Goal: Task Accomplishment & Management: Complete application form

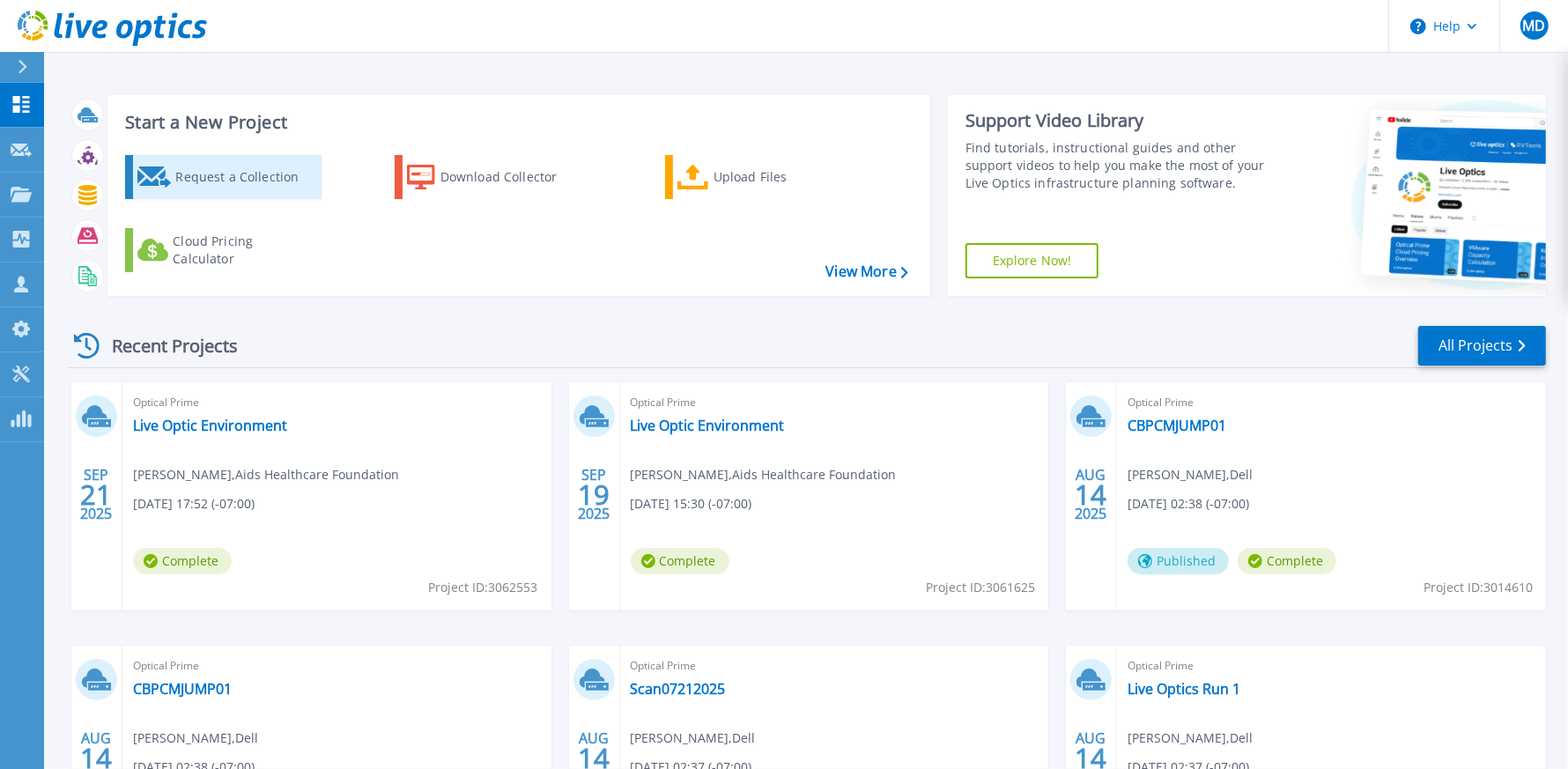
click at [272, 178] on div "Request a Collection" at bounding box center [246, 177] width 141 height 36
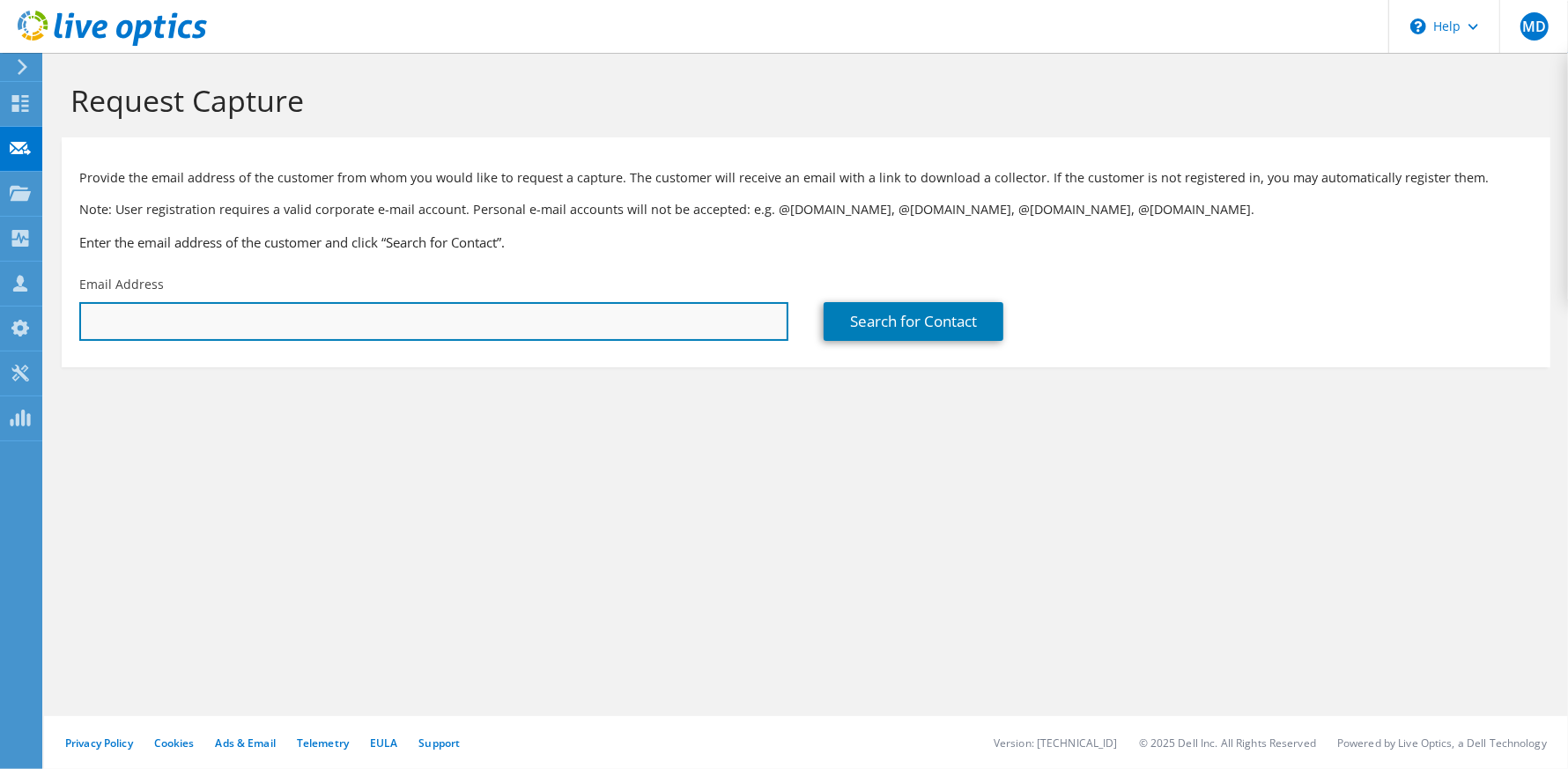
click at [410, 311] on input "text" at bounding box center [434, 321] width 710 height 38
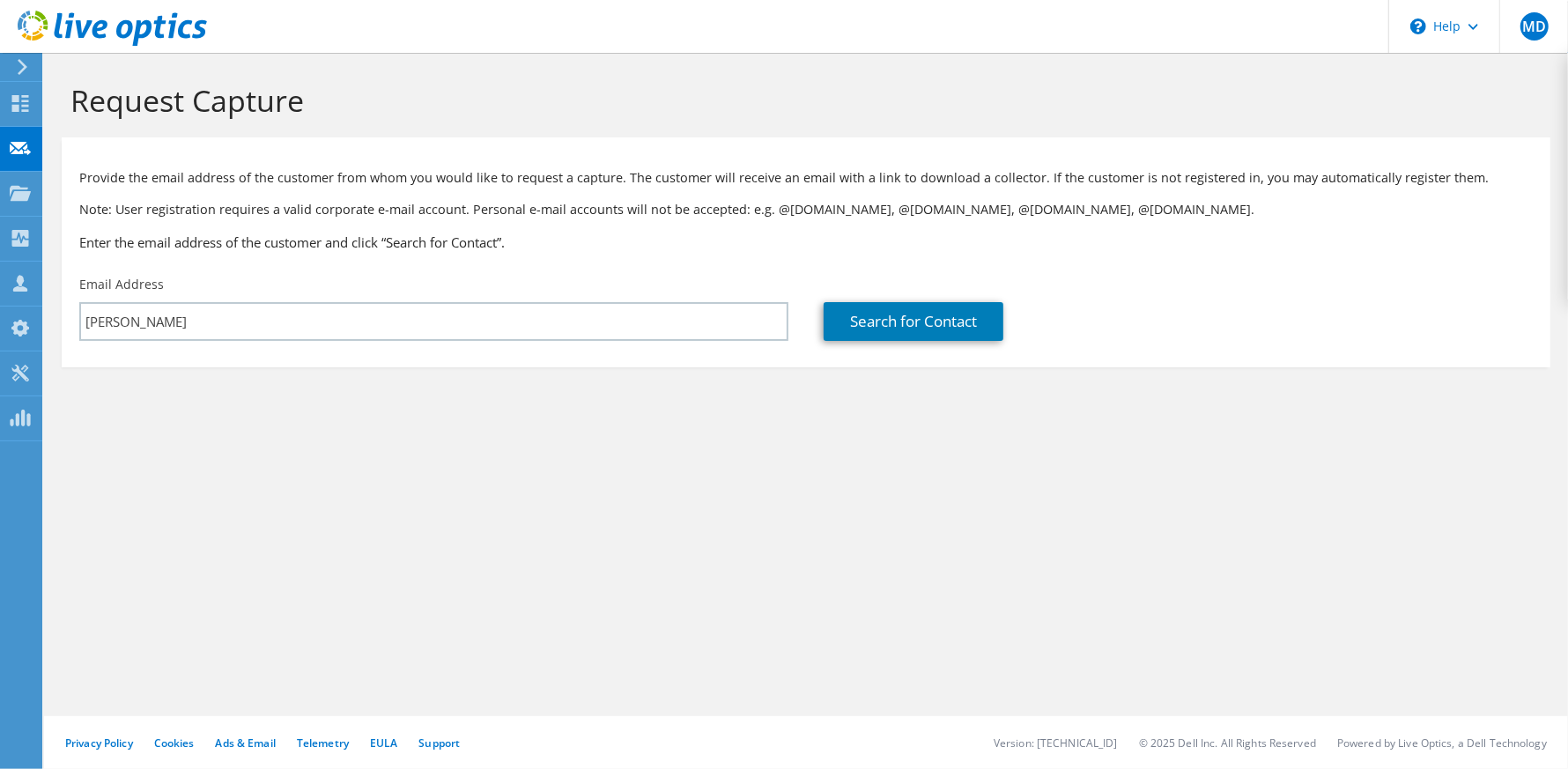
click at [510, 101] on h1 "Request Capture" at bounding box center [801, 100] width 1462 height 37
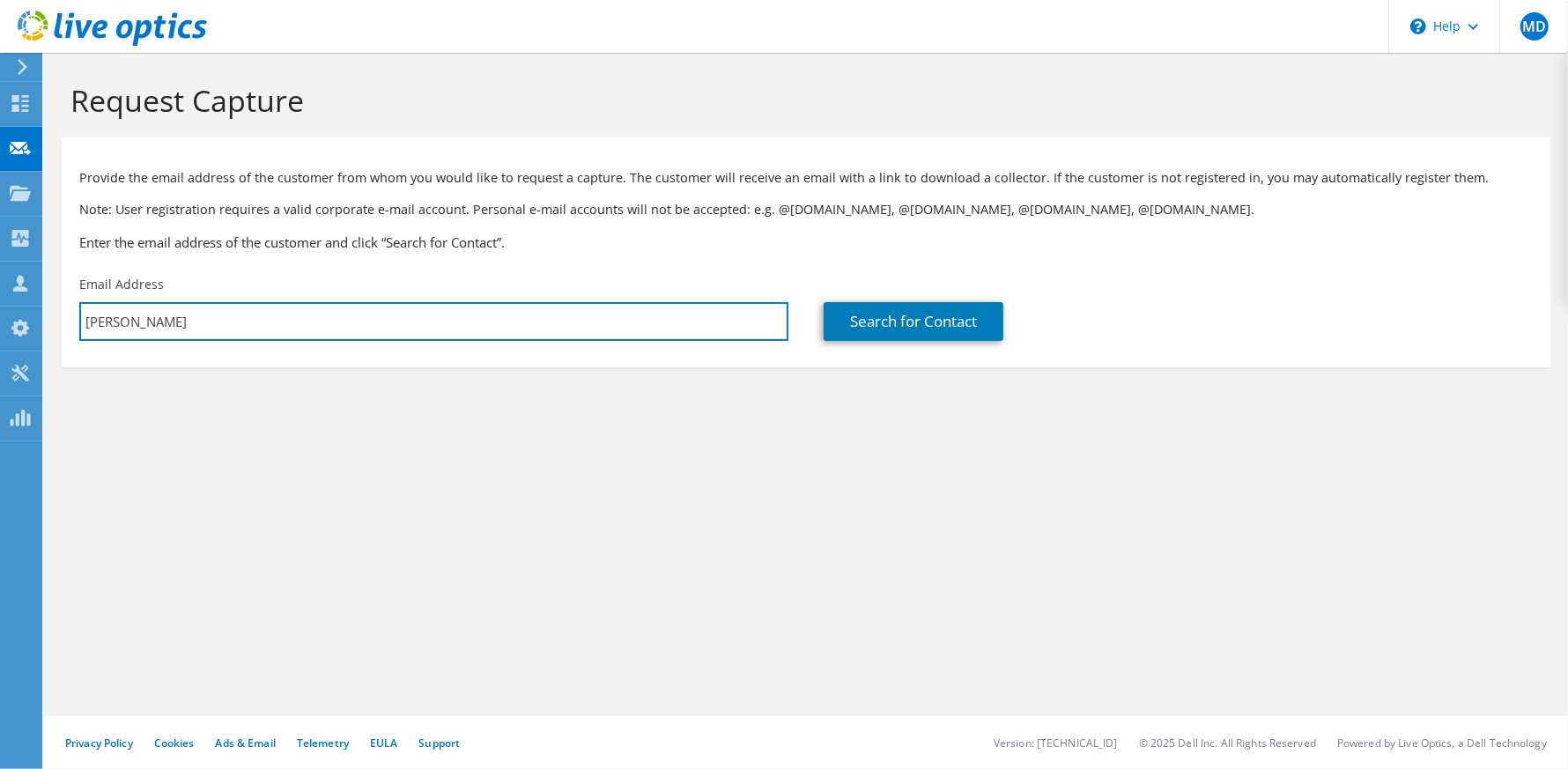
drag, startPoint x: 101, startPoint y: 335, endPoint x: 70, endPoint y: 332, distance: 31.1
click at [70, 332] on div "Email Address judyrey" at bounding box center [434, 308] width 744 height 83
paste input "mediavillo@sis.us"
type input "jmediavillo@sis.us"
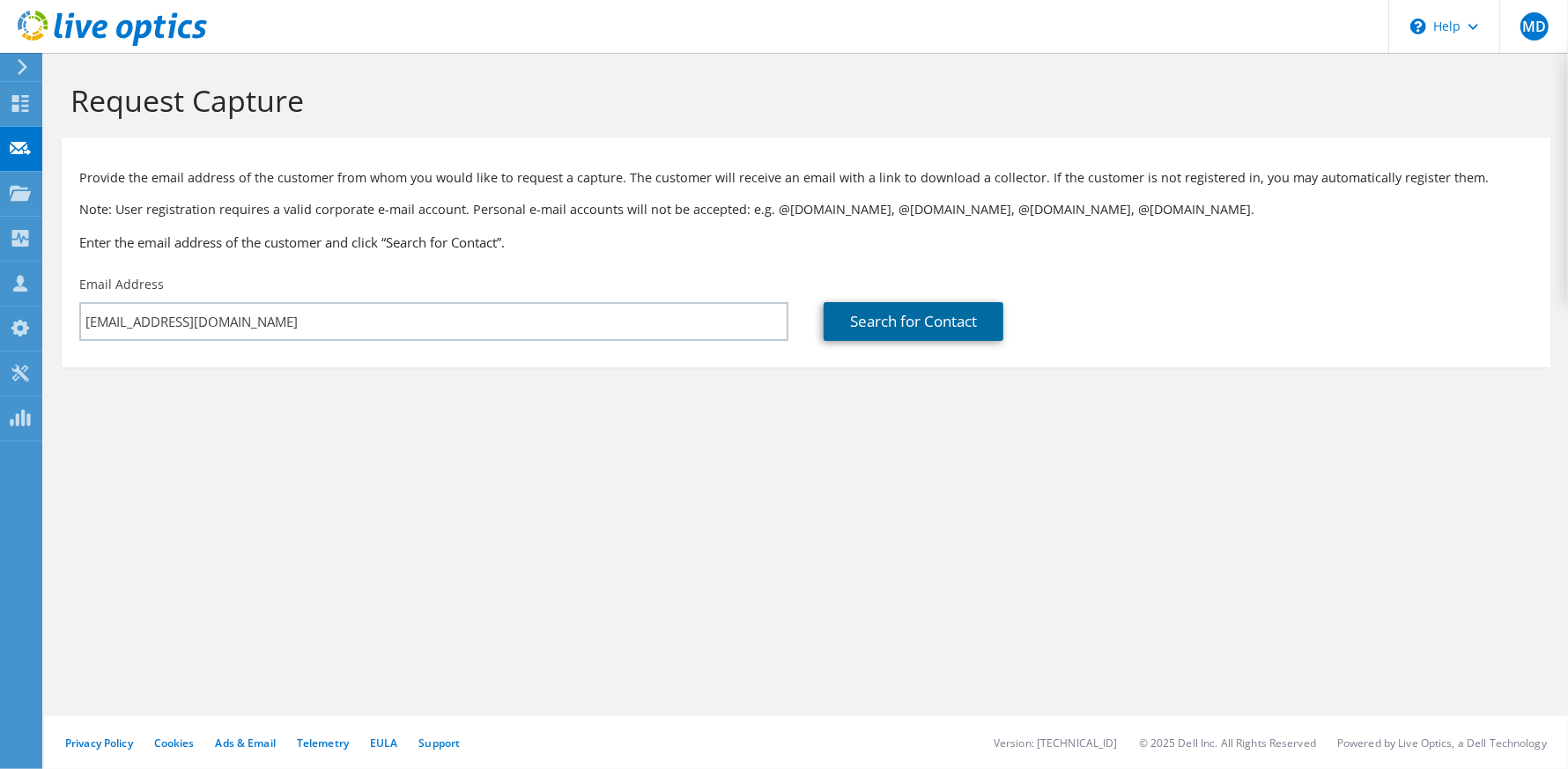
click at [852, 316] on link "Search for Contact" at bounding box center [913, 321] width 180 height 38
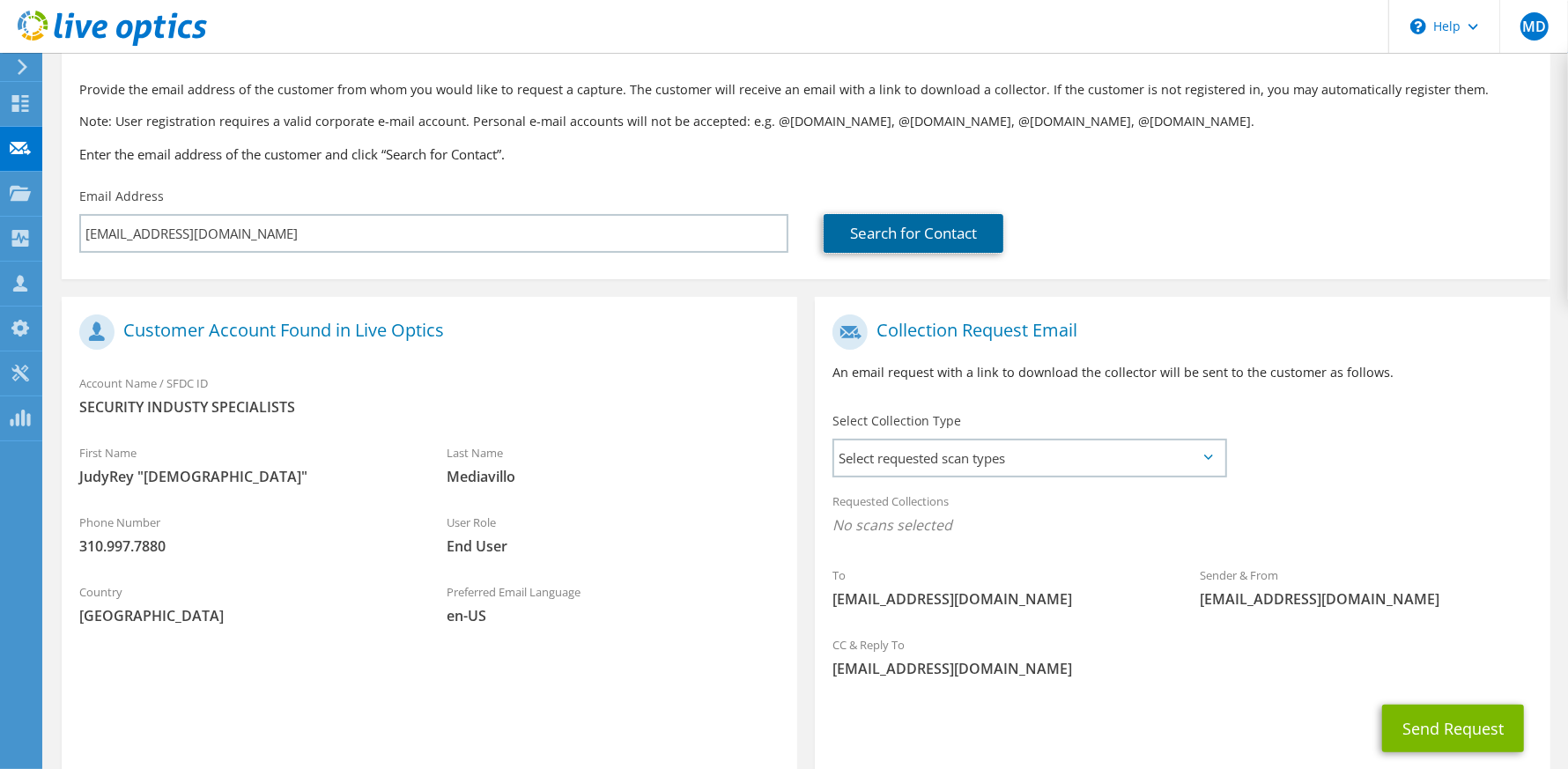
scroll to position [176, 0]
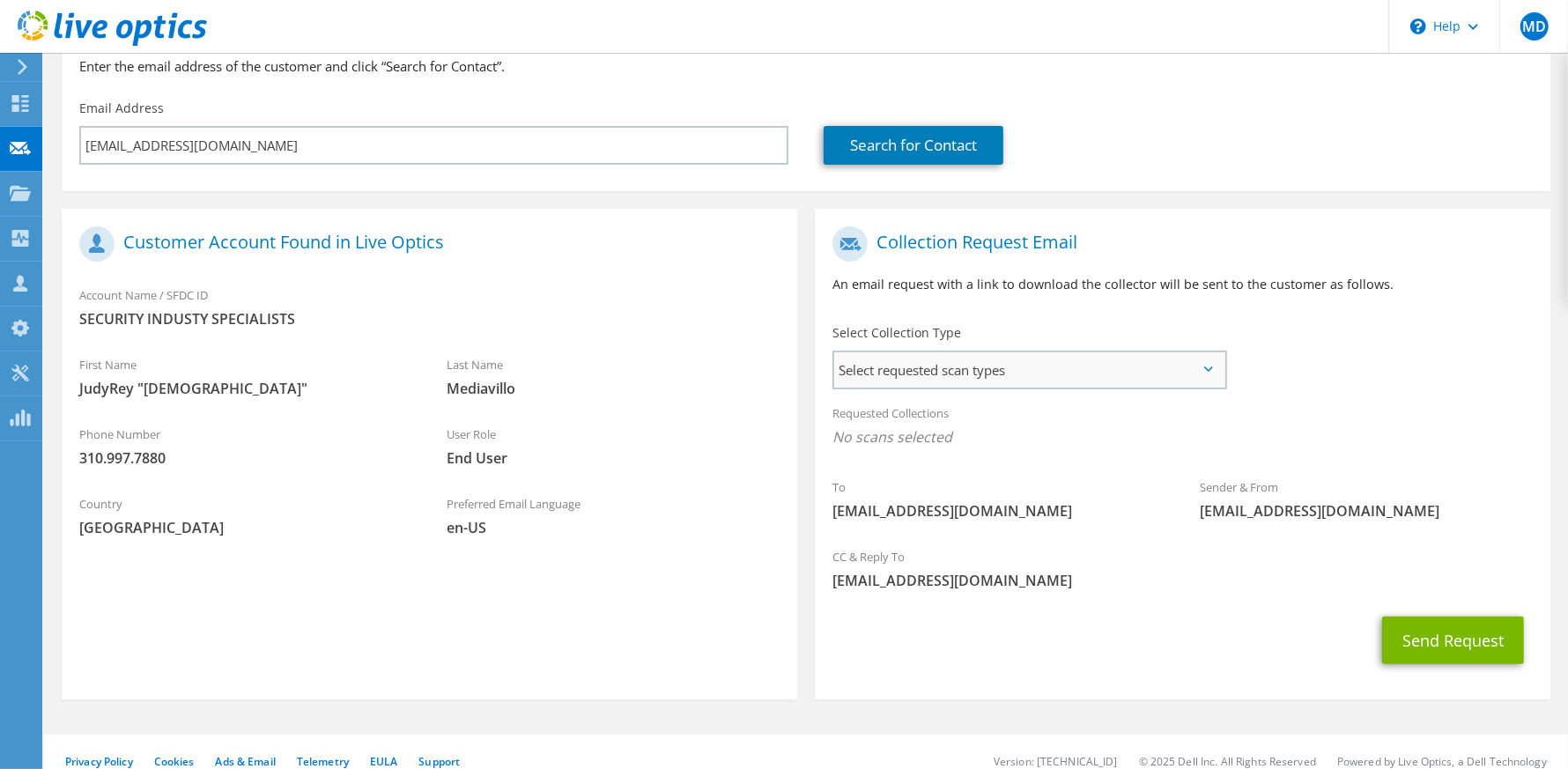
click at [918, 372] on span "Select requested scan types" at bounding box center [1029, 370] width 390 height 36
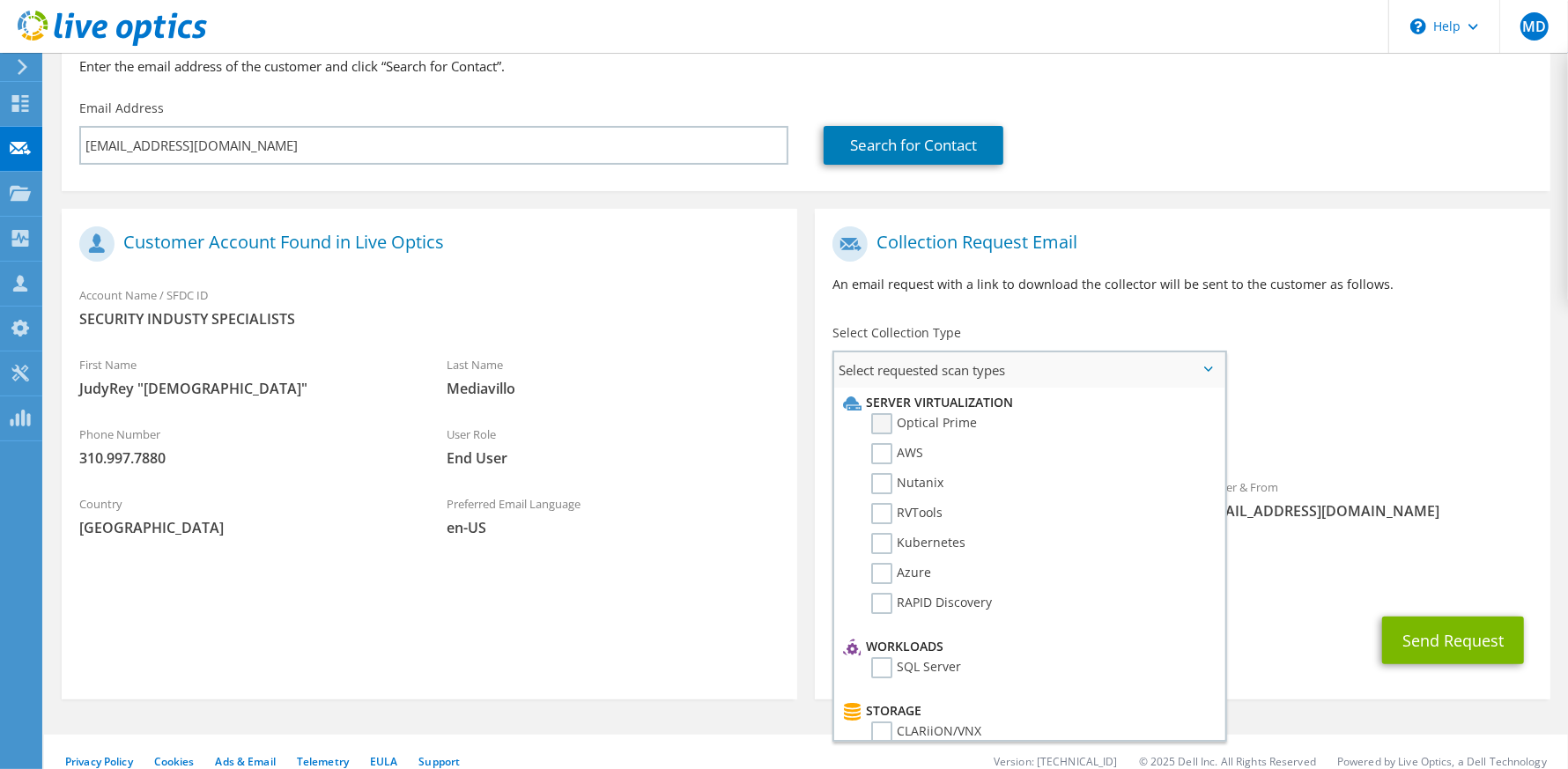
click at [902, 427] on label "Optical Prime" at bounding box center [924, 423] width 106 height 21
click at [0, 0] on input "Optical Prime" at bounding box center [0, 0] width 0 height 0
click at [1273, 411] on div "Requested Collections No scans selected Optical Prime" at bounding box center [1182, 429] width 735 height 70
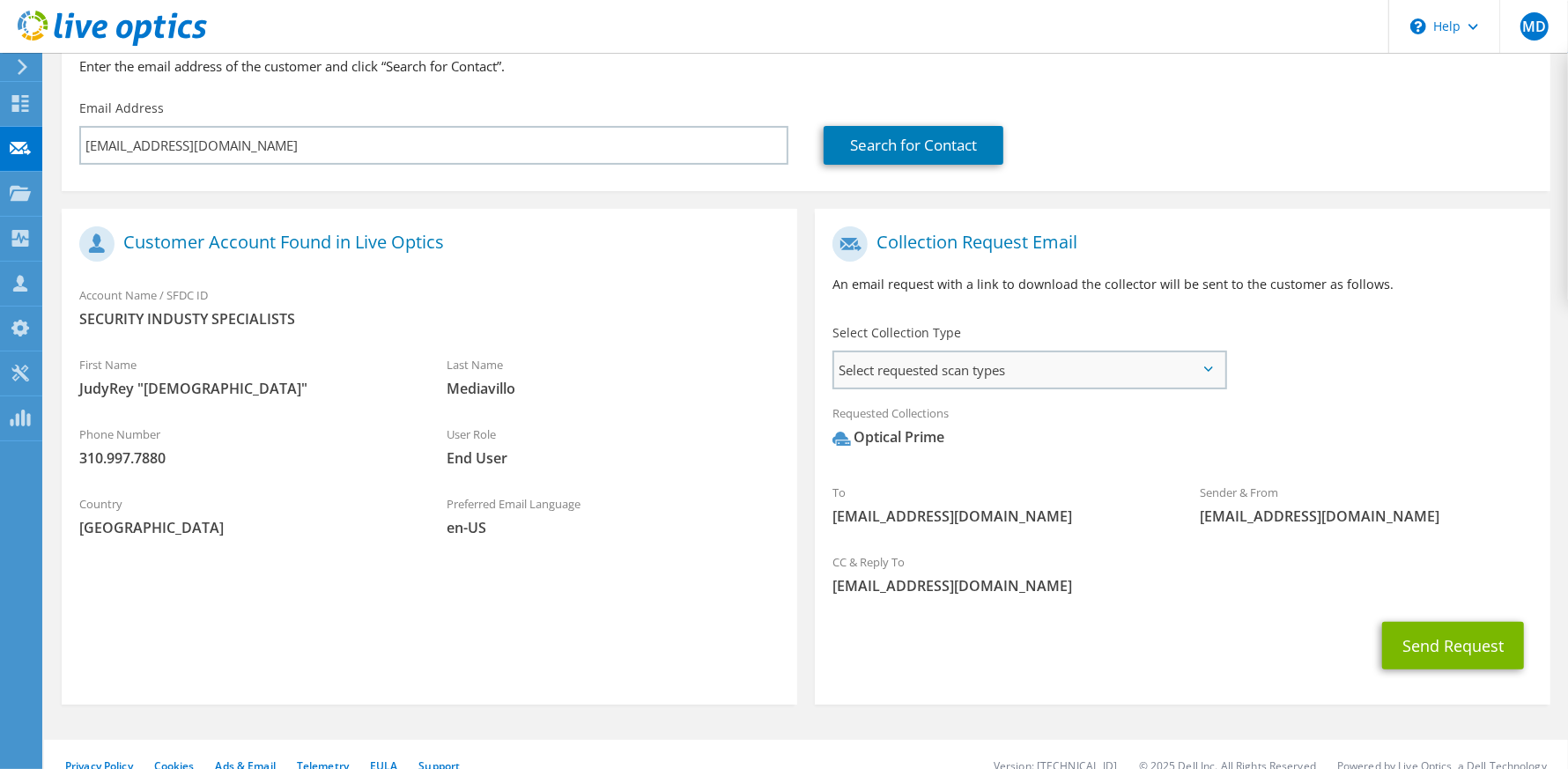
click at [1210, 375] on span "Select requested scan types" at bounding box center [1029, 370] width 390 height 36
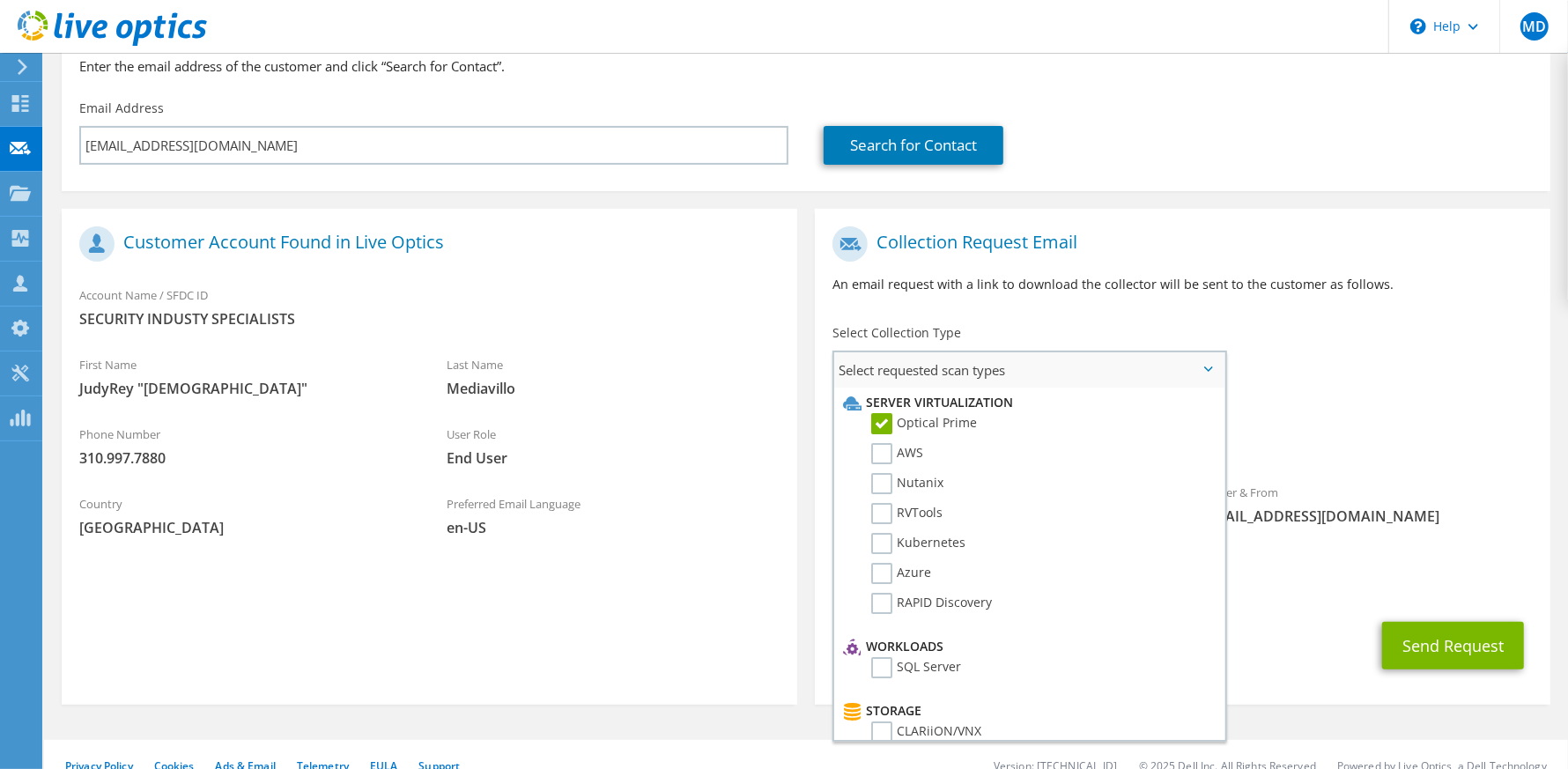
click at [1210, 375] on span "Select requested scan types" at bounding box center [1029, 370] width 390 height 36
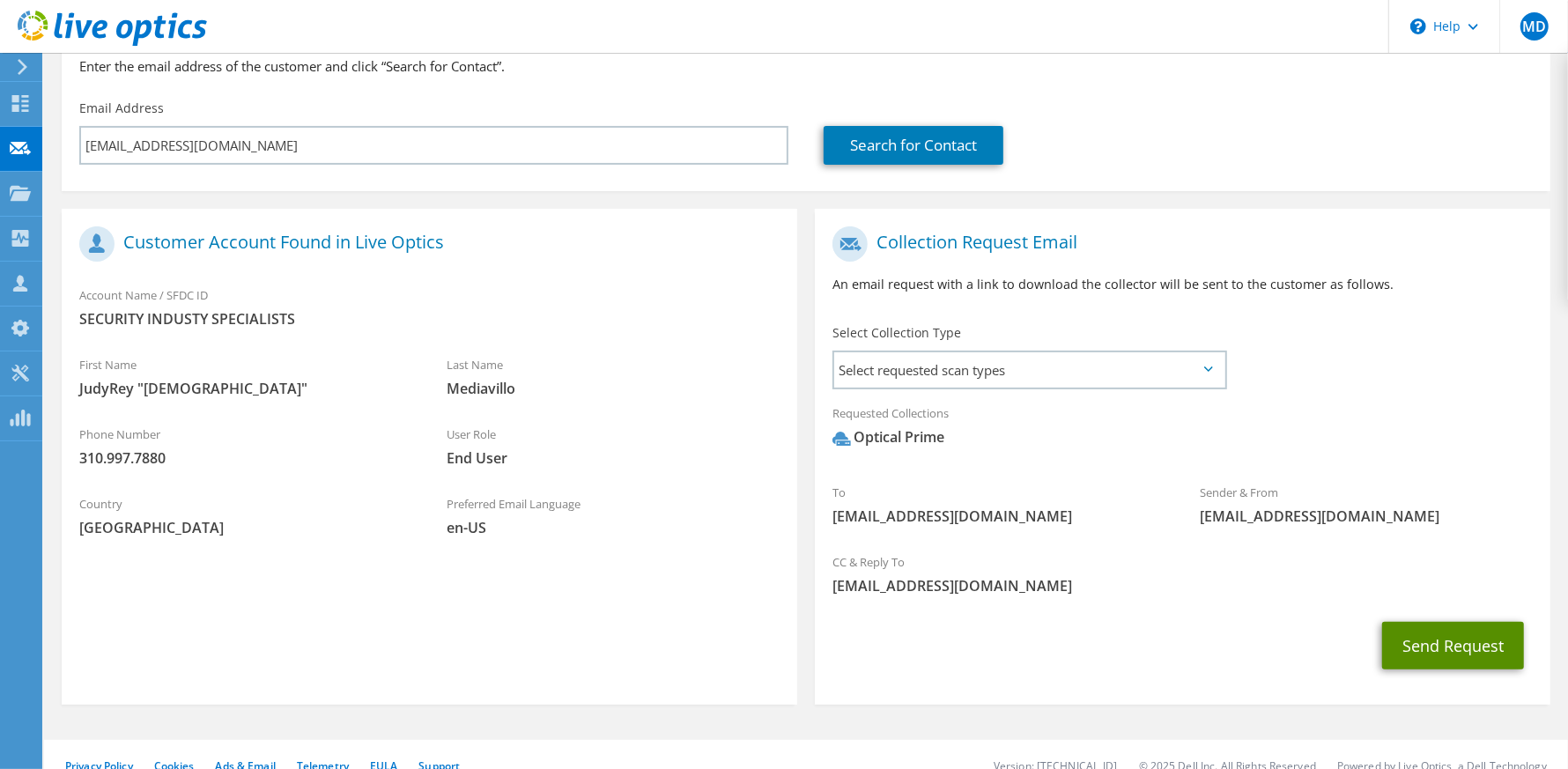
click at [1448, 647] on button "Send Request" at bounding box center [1453, 646] width 142 height 47
